Goal: Navigation & Orientation: Find specific page/section

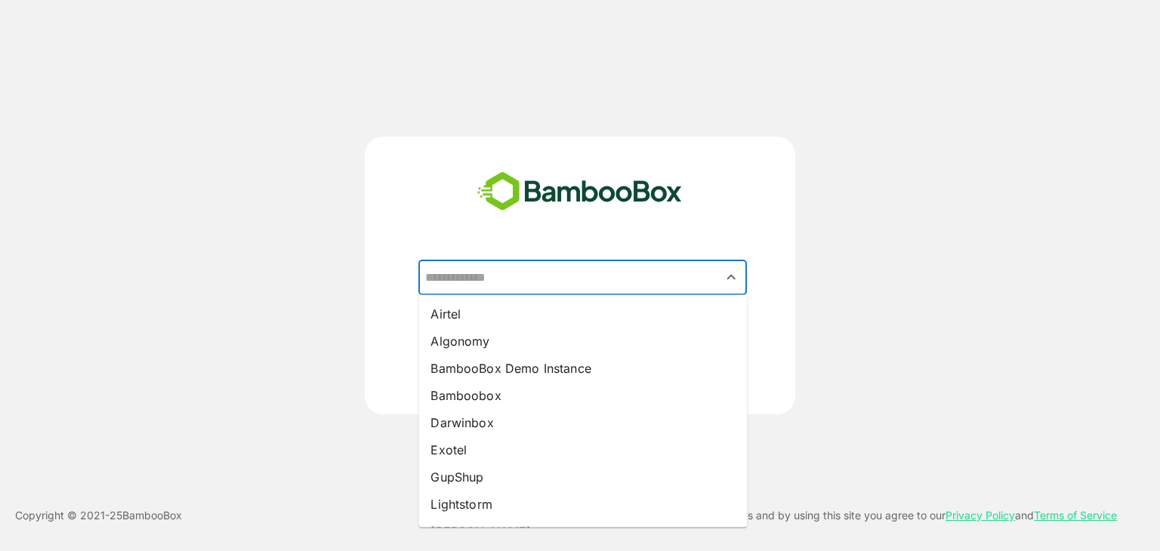
click at [478, 277] on input "text" at bounding box center [582, 277] width 322 height 29
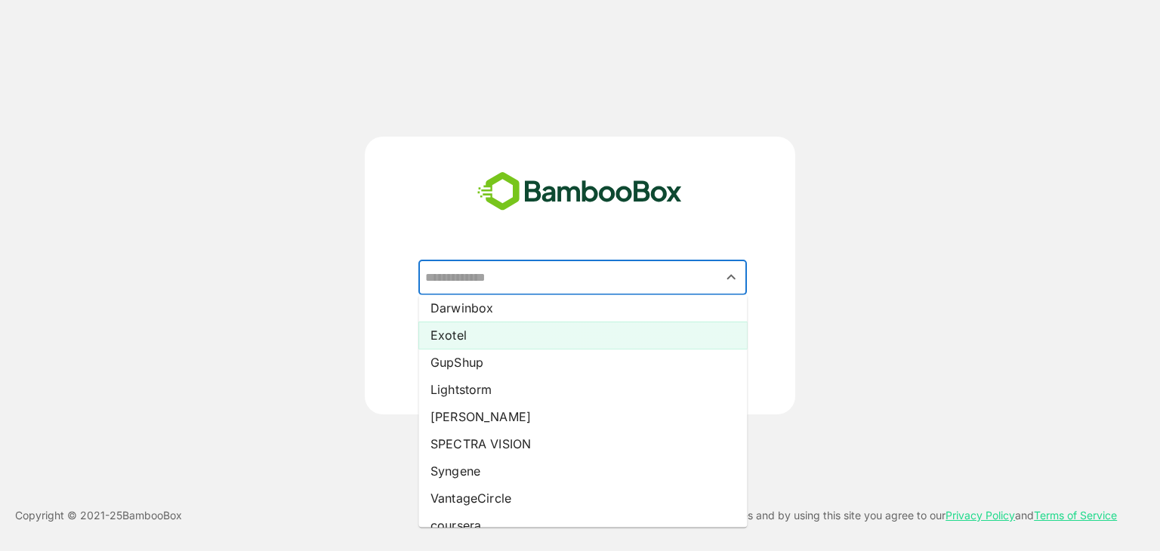
scroll to position [133, 0]
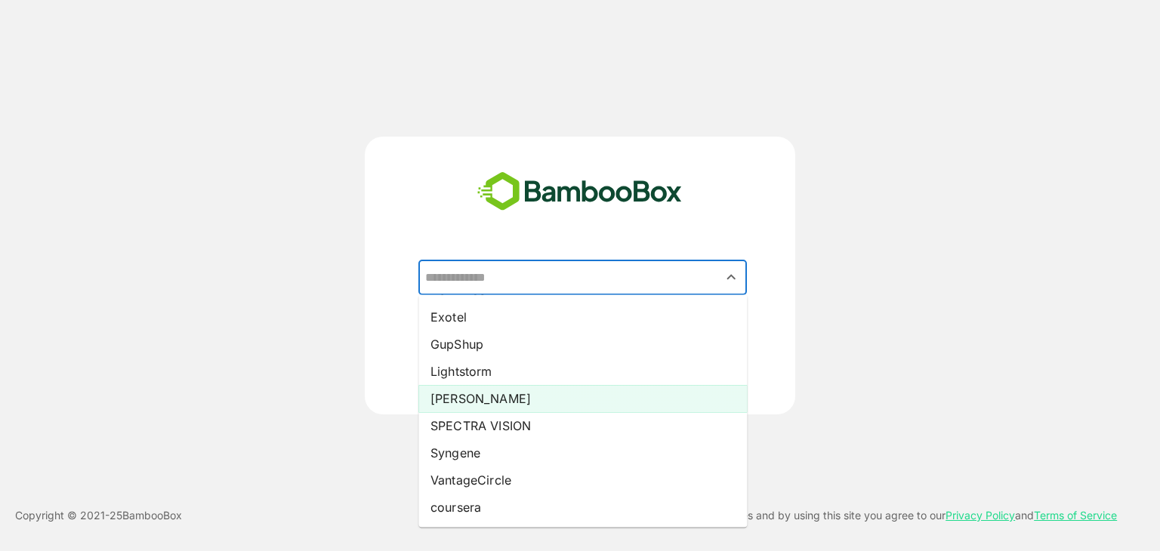
click at [477, 404] on li "[PERSON_NAME]" at bounding box center [582, 398] width 328 height 27
type input "*****"
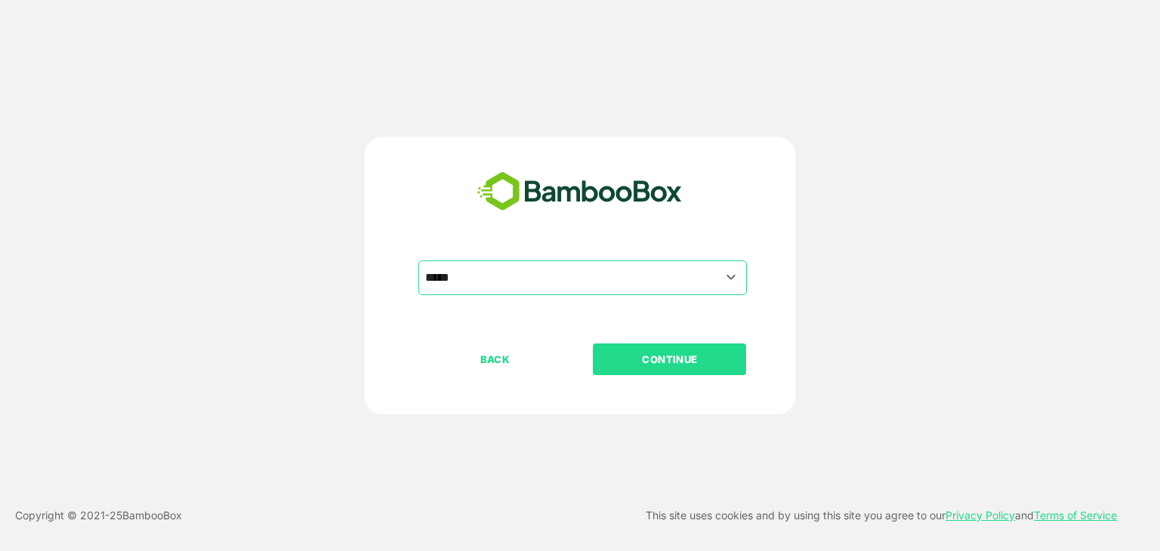
click at [623, 356] on p "CONTINUE" at bounding box center [669, 359] width 151 height 17
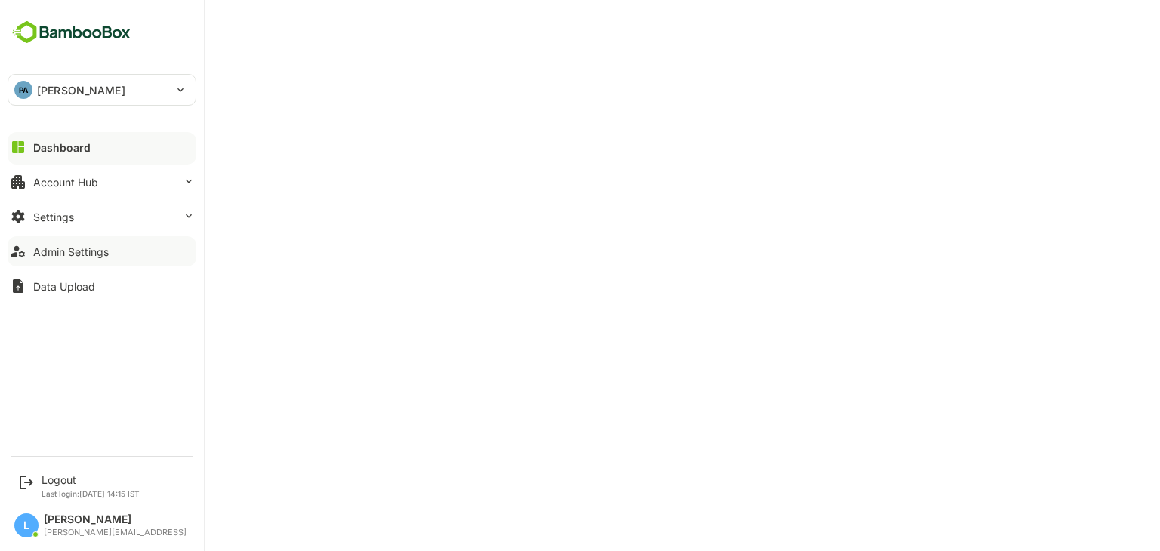
click at [63, 251] on div "Admin Settings" at bounding box center [70, 251] width 75 height 13
click at [66, 482] on div "Logout" at bounding box center [91, 479] width 98 height 13
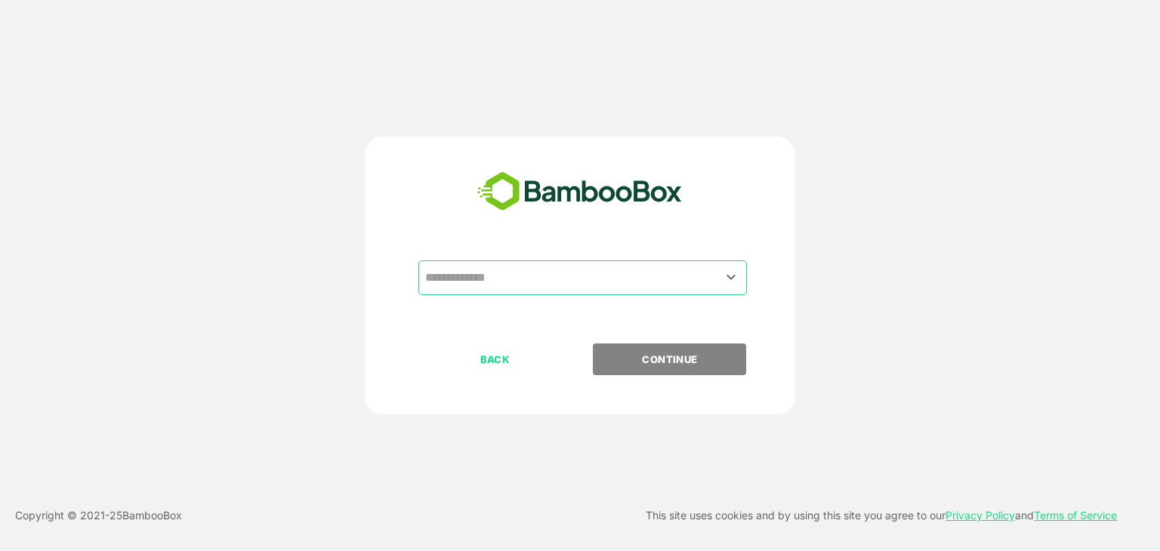
click at [459, 276] on input "text" at bounding box center [582, 277] width 322 height 29
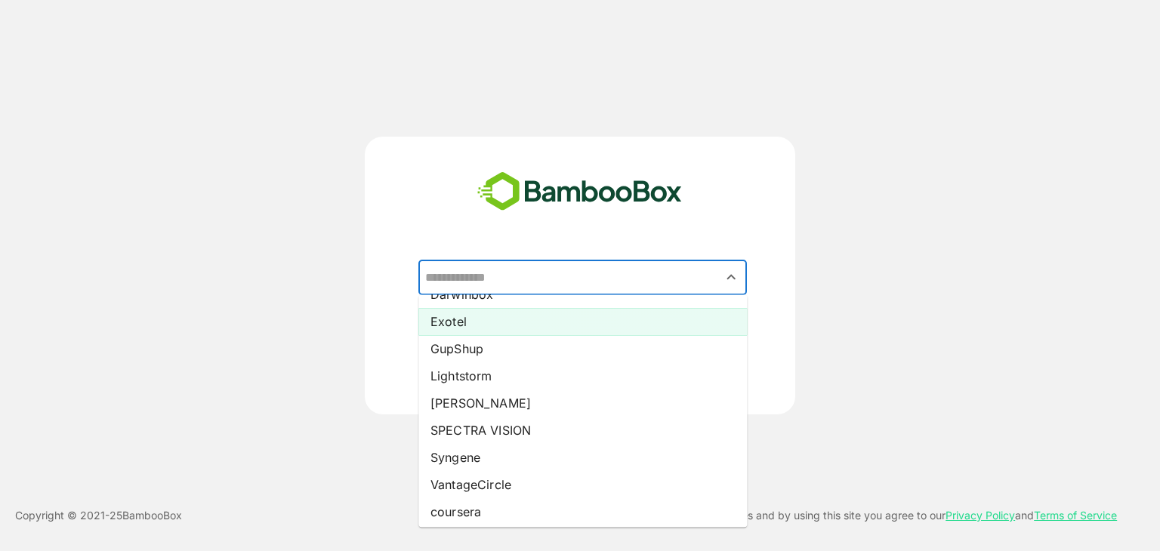
scroll to position [133, 0]
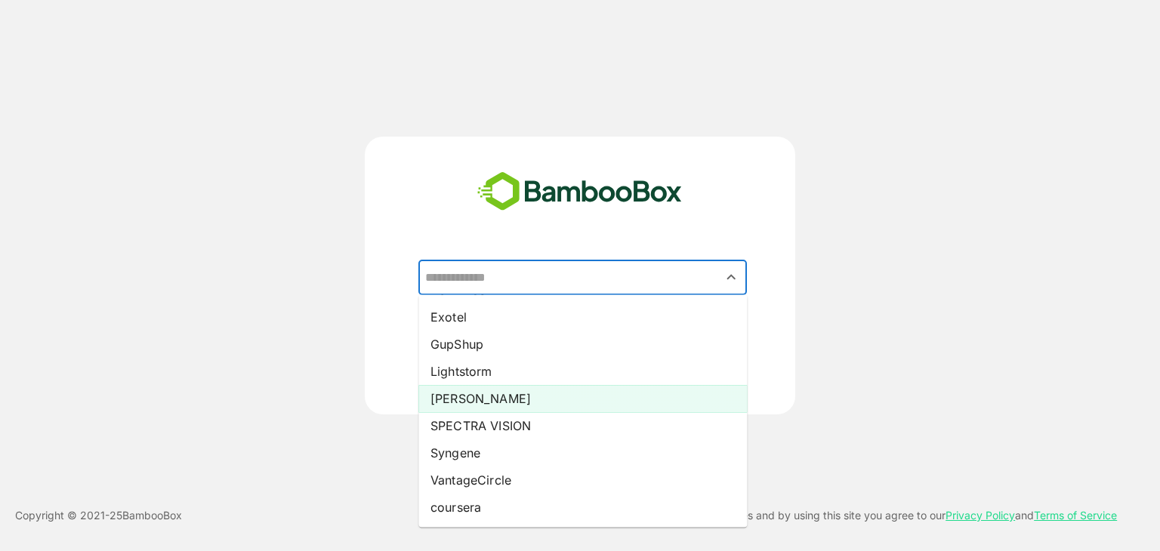
click at [500, 393] on li "[PERSON_NAME]" at bounding box center [582, 398] width 328 height 27
type input "*****"
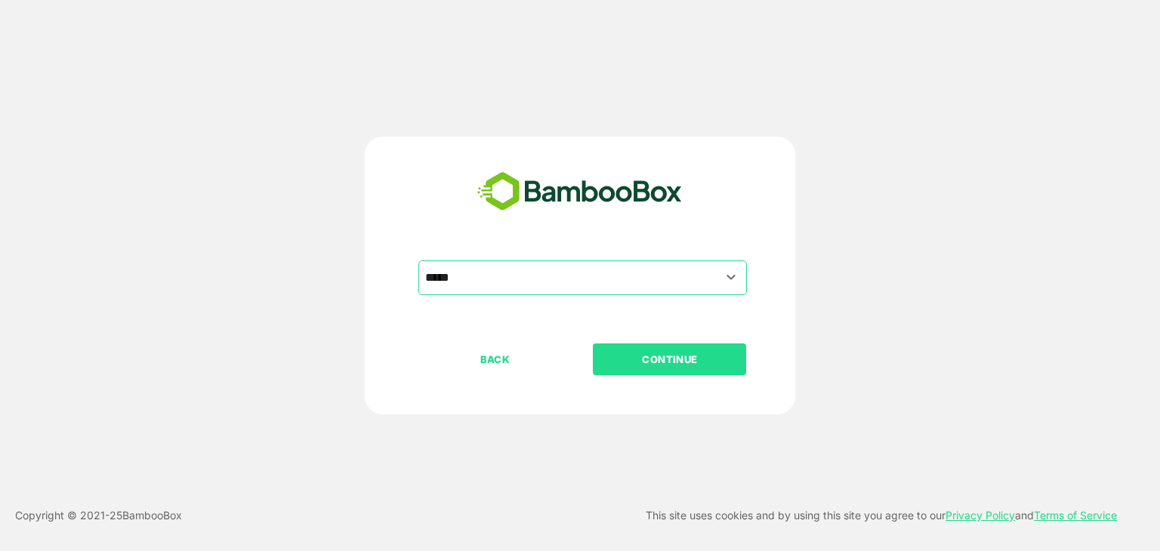
click at [627, 368] on button "CONTINUE" at bounding box center [669, 360] width 153 height 32
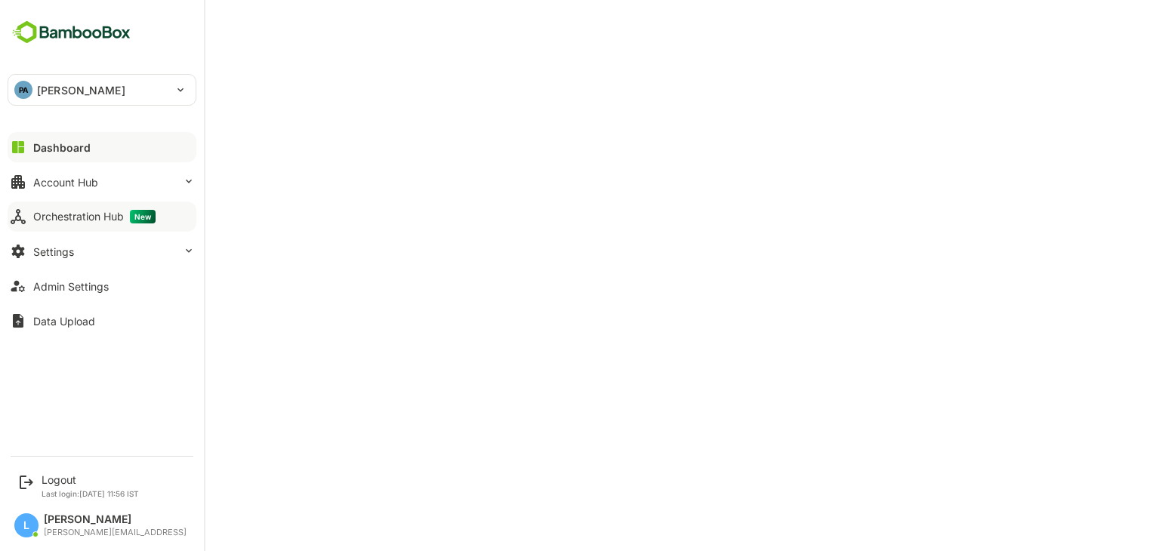
click at [50, 219] on div "Orchestration Hub New" at bounding box center [94, 217] width 122 height 14
